Goal: Task Accomplishment & Management: Use online tool/utility

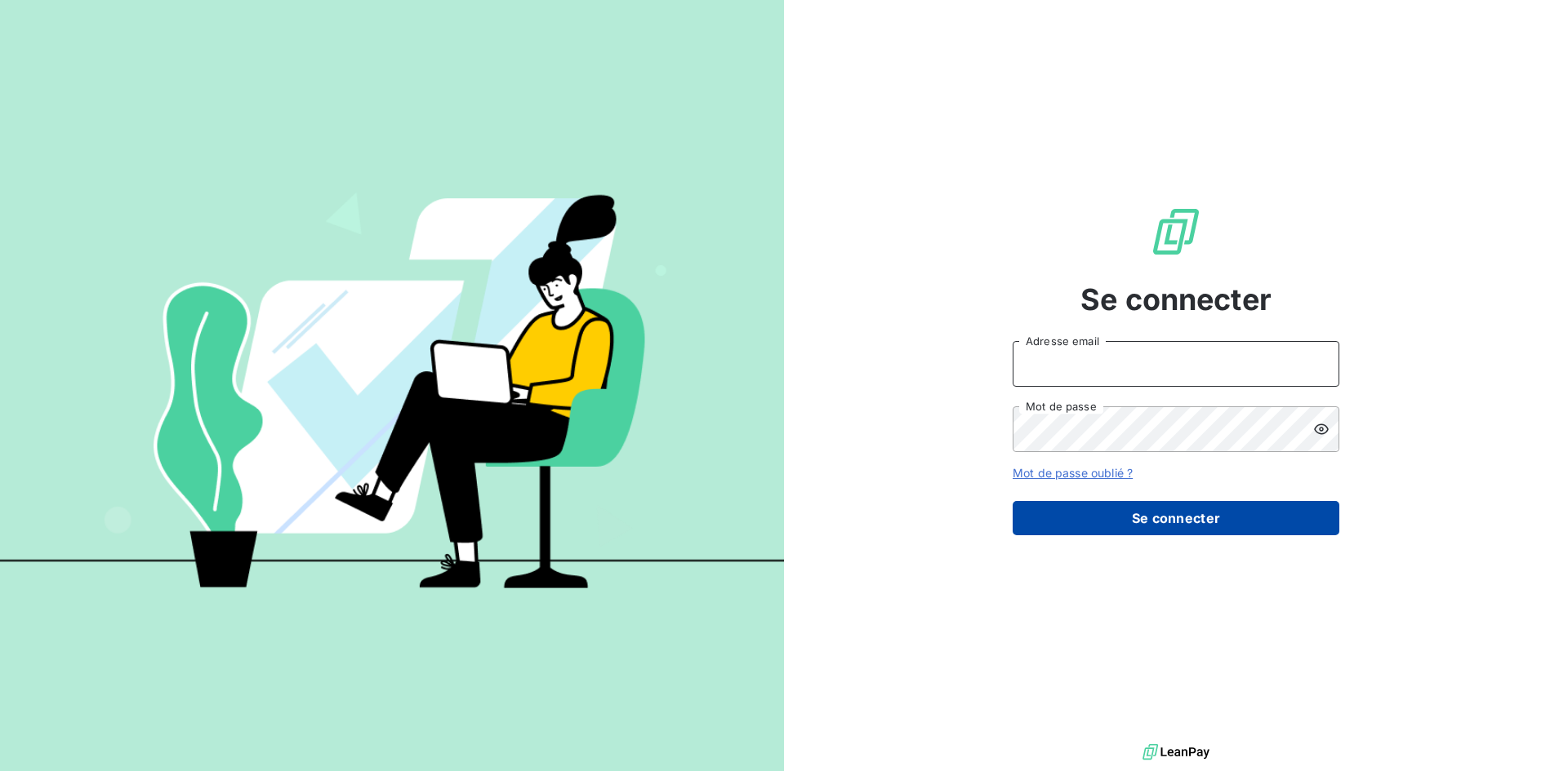
type input "[EMAIL_ADDRESS][DOMAIN_NAME]"
click at [1083, 501] on button "Se connecter" at bounding box center [1176, 517] width 327 height 34
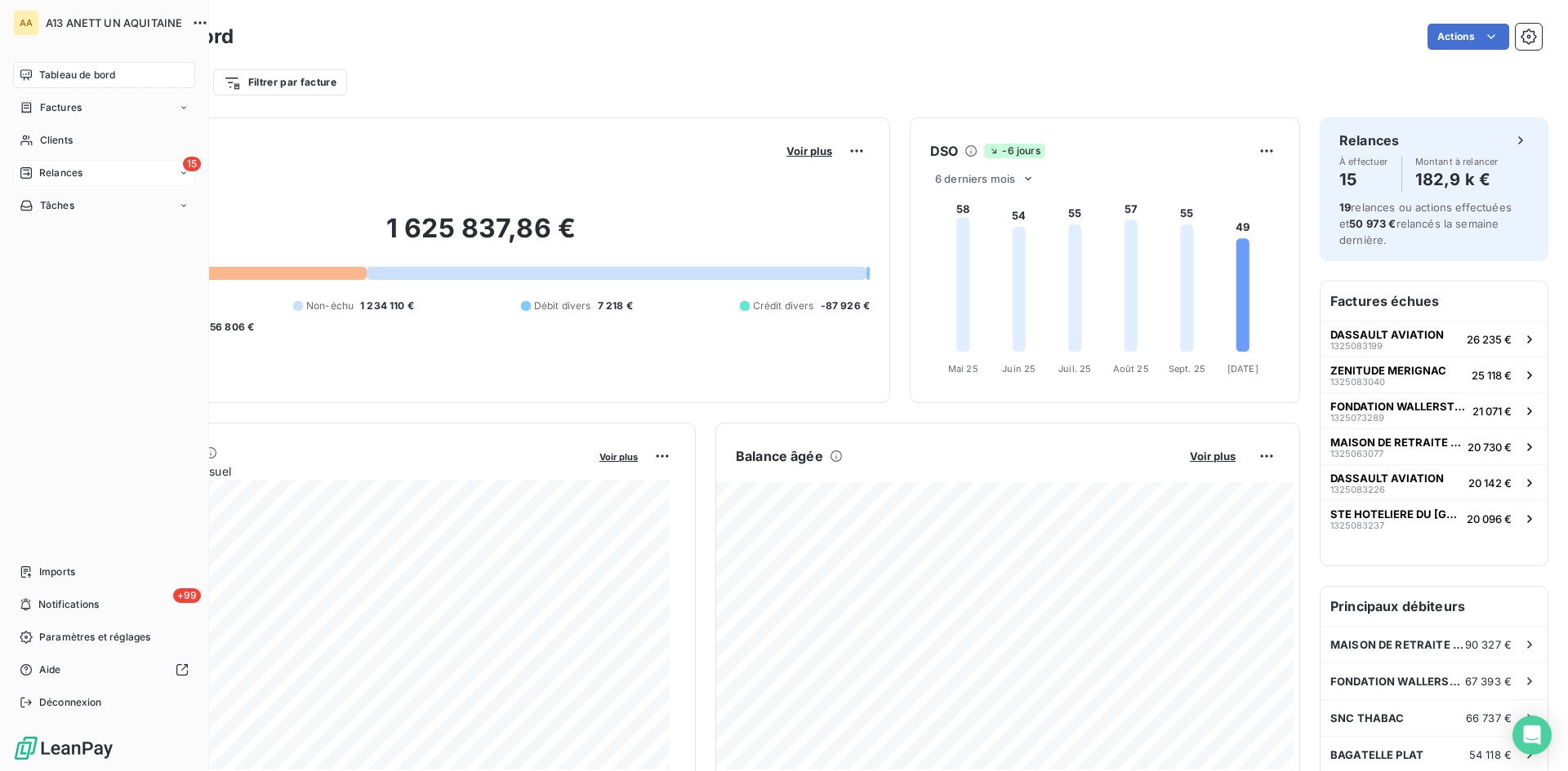
click at [54, 171] on span "Relances" at bounding box center [61, 173] width 44 height 15
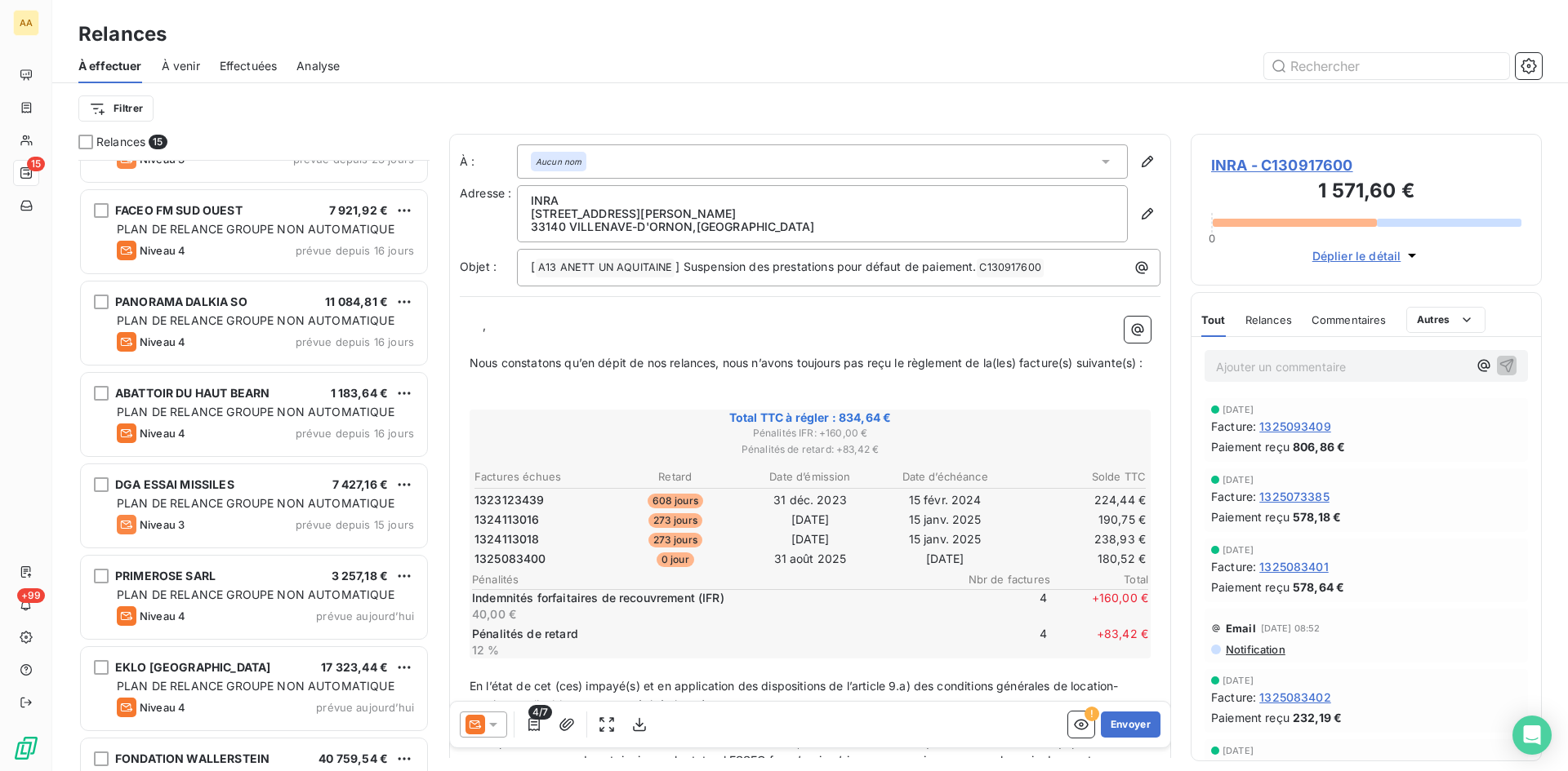
scroll to position [760, 0]
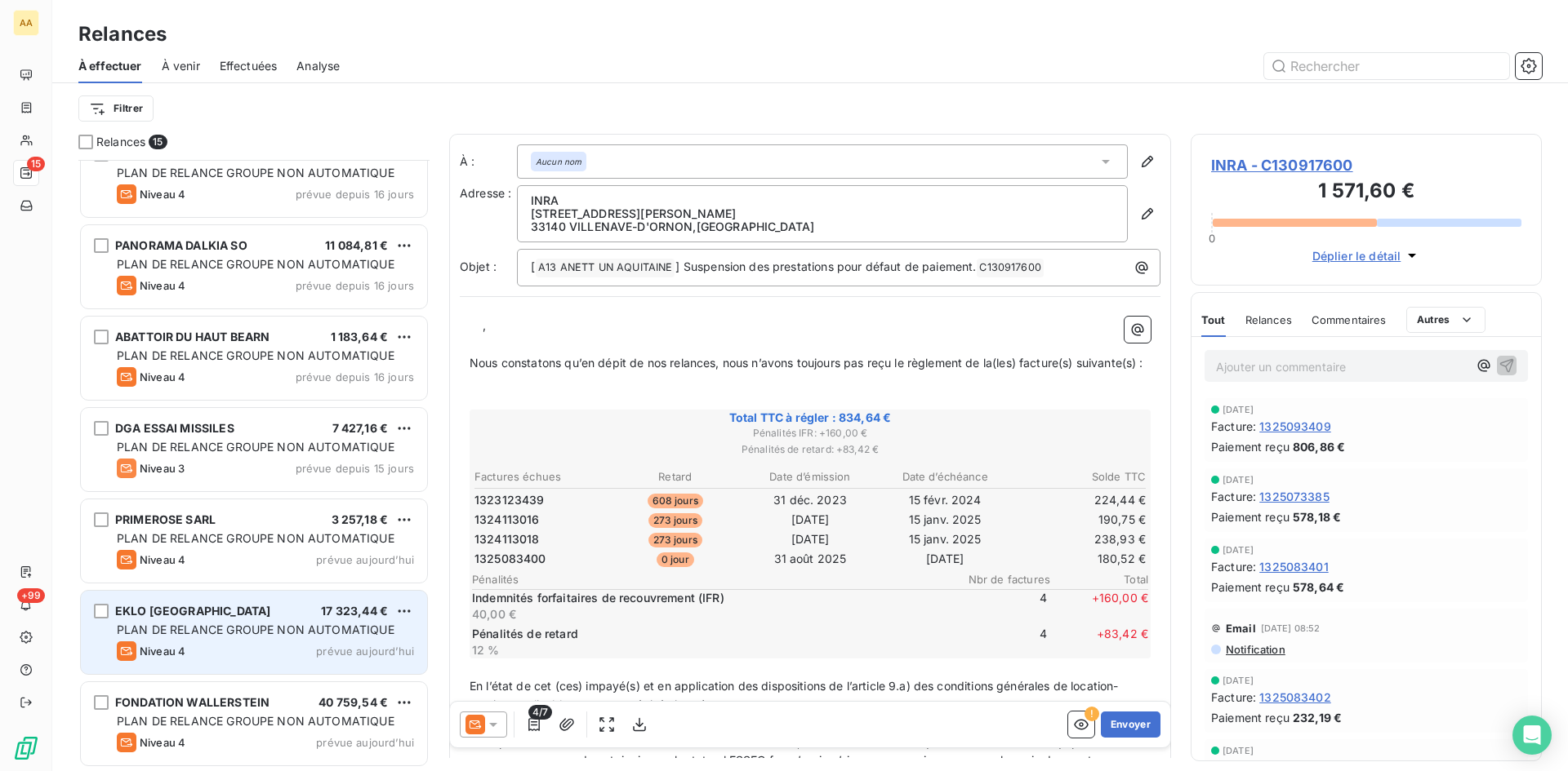
click at [214, 630] on span "PLAN DE RELANCE GROUPE NON AUTOMATIQUE" at bounding box center [255, 630] width 277 height 14
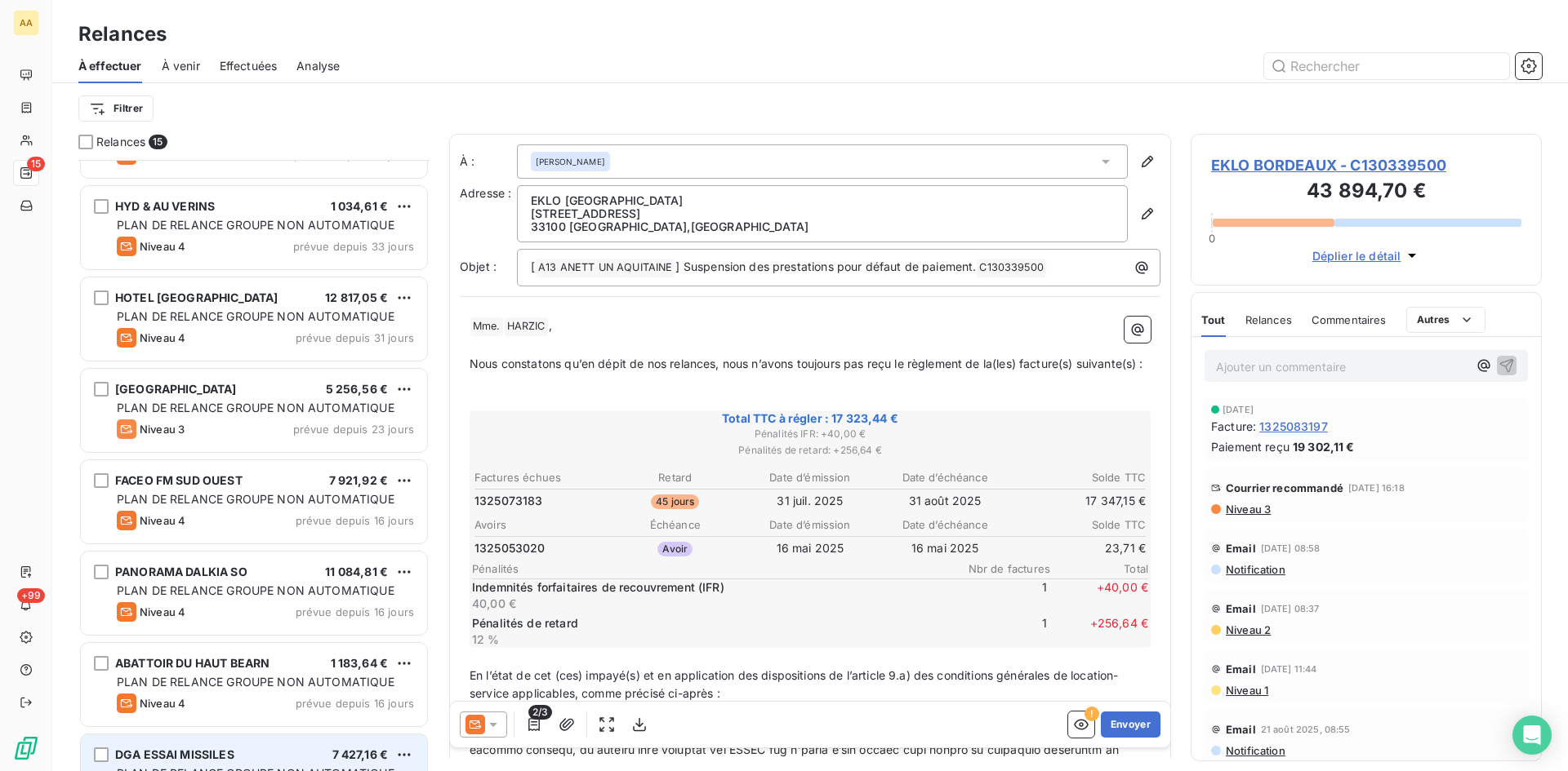
scroll to position [271, 0]
